Goal: Find specific page/section: Find specific page/section

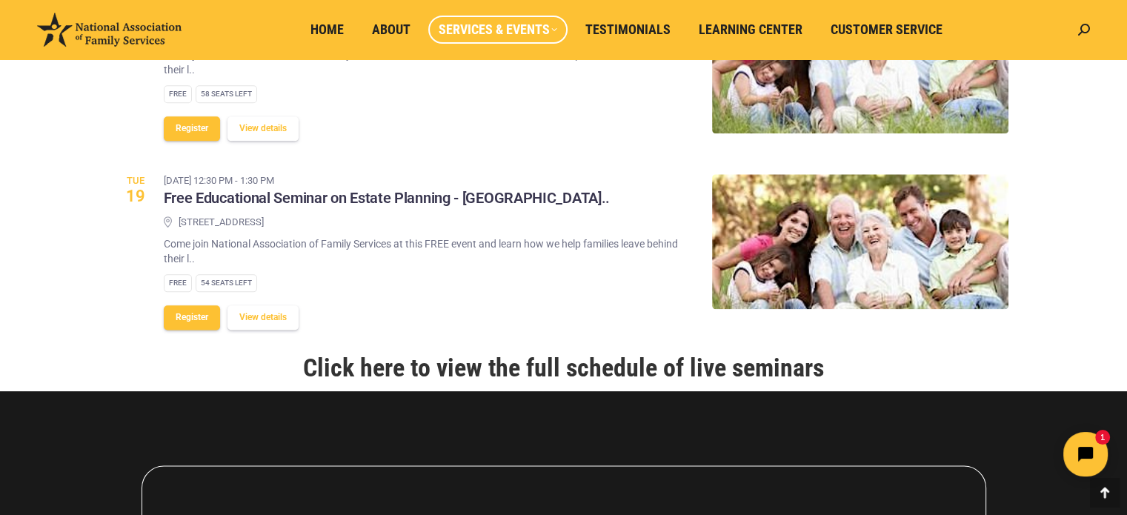
scroll to position [2178, 0]
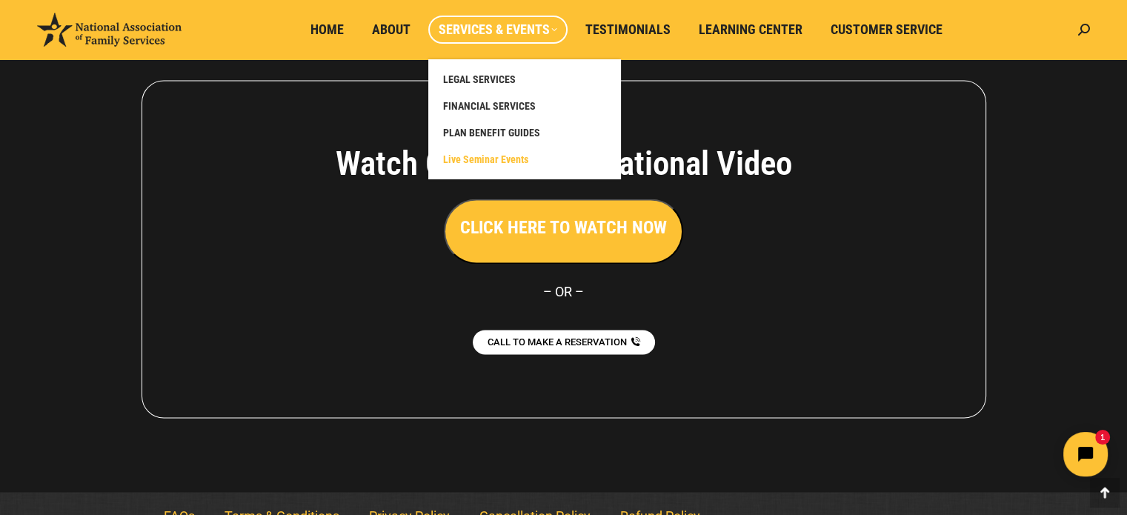
click at [494, 27] on span "Services & Events" at bounding box center [497, 29] width 119 height 16
click at [515, 108] on span "FINANCIAL SERVICES" at bounding box center [489, 105] width 93 height 13
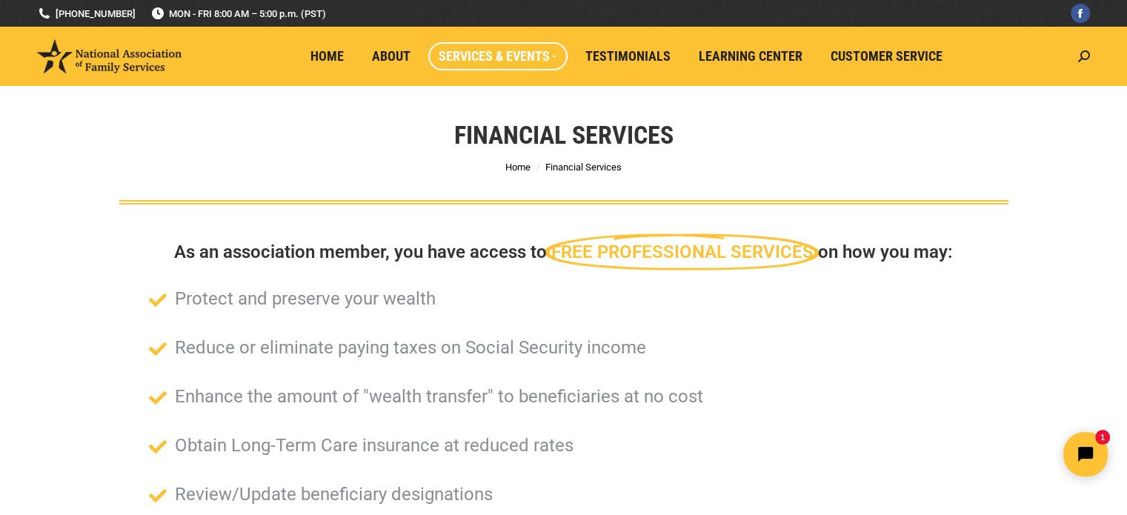
click at [515, 108] on div "Financial Services You are here: Home Financial Services" at bounding box center [563, 145] width 963 height 119
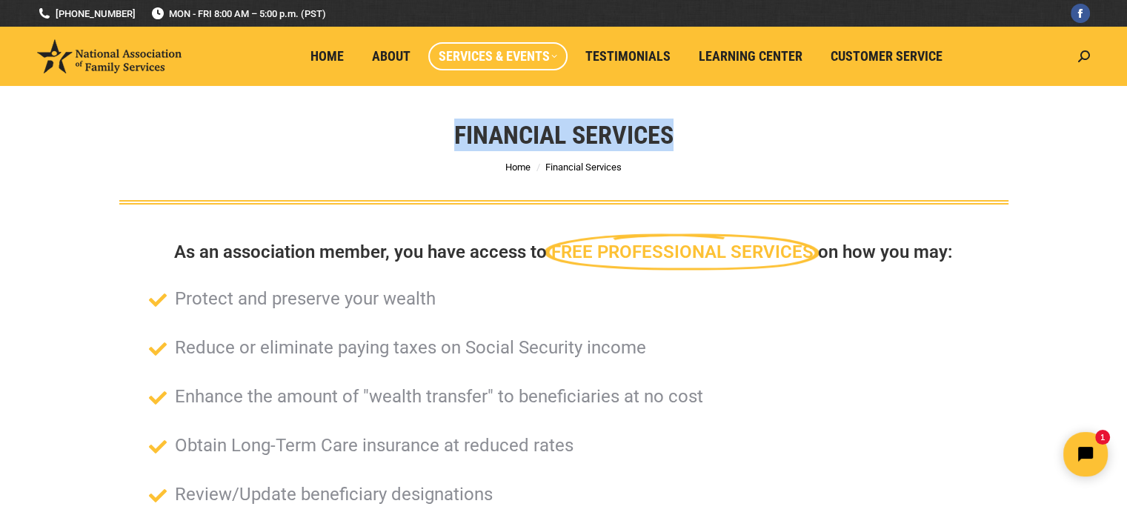
click at [515, 108] on div "Financial Services You are here: Home Financial Services" at bounding box center [563, 145] width 963 height 119
